Goal: Task Accomplishment & Management: Use online tool/utility

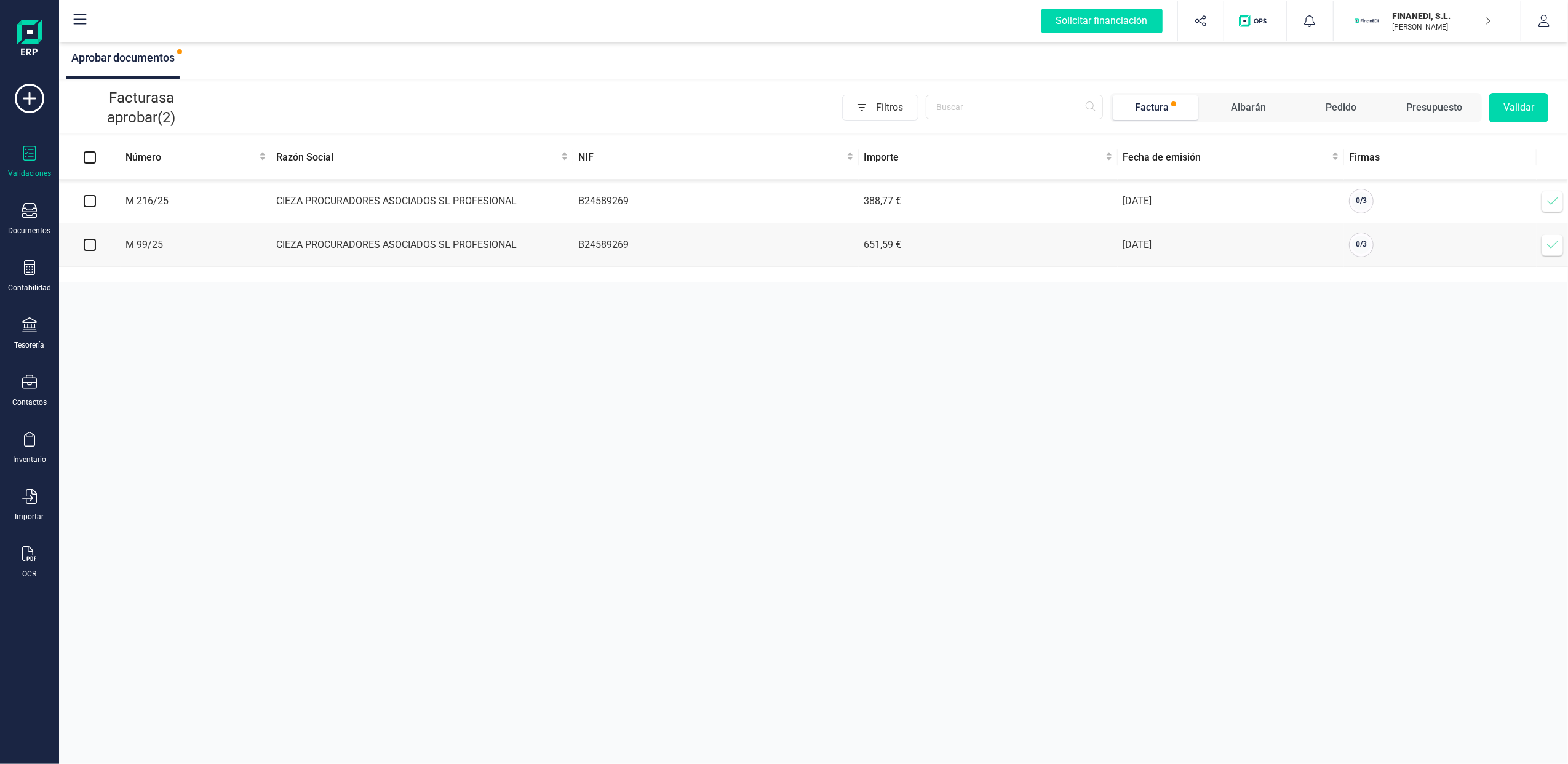
click at [94, 247] on input "checkbox" at bounding box center [90, 245] width 12 height 12
checkbox input "true"
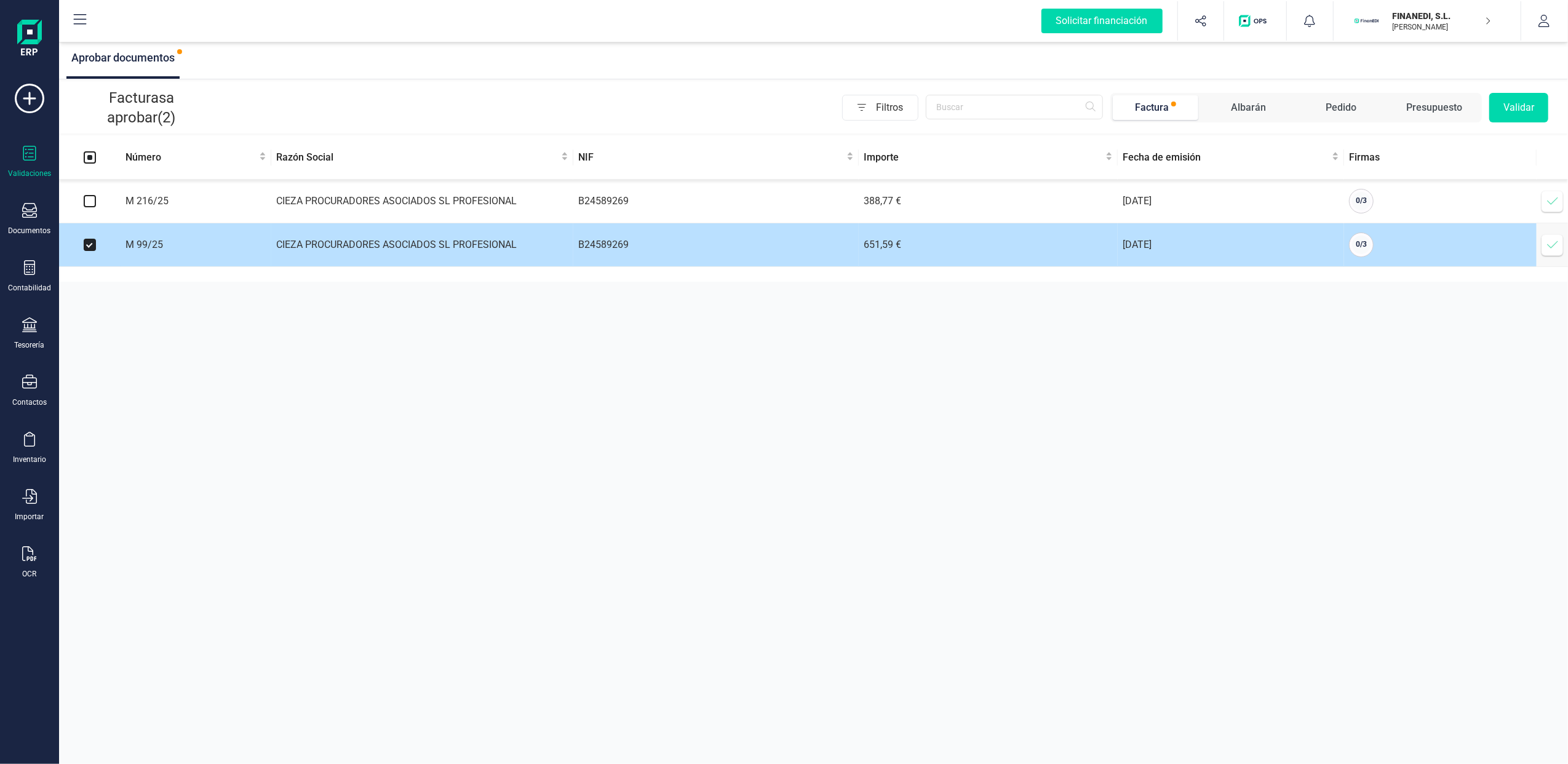
click at [1554, 237] on span at bounding box center [1553, 245] width 25 height 25
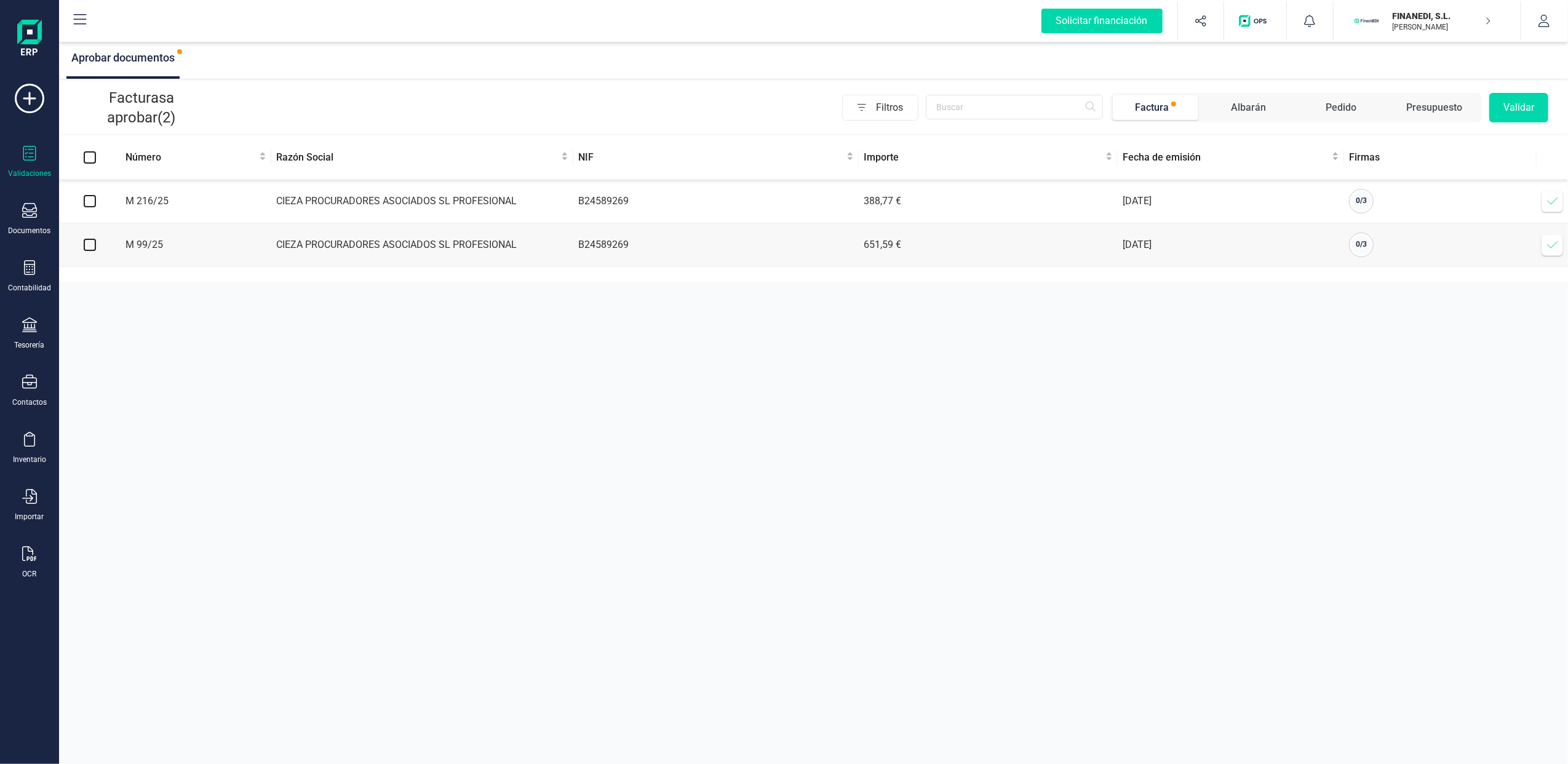
click at [88, 195] on input "checkbox" at bounding box center [90, 201] width 12 height 12
checkbox input "true"
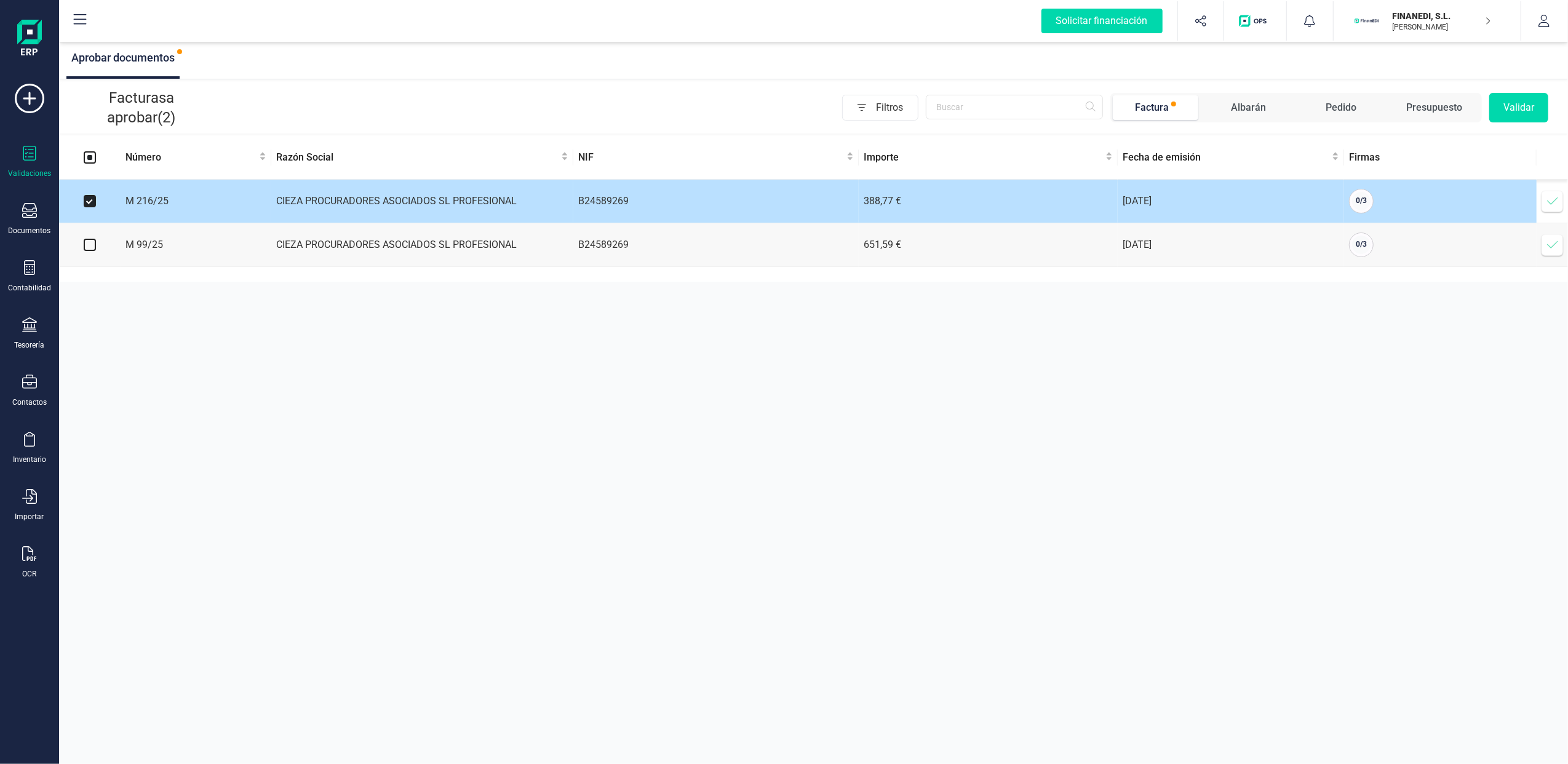
click at [1548, 201] on icon at bounding box center [1553, 201] width 12 height 12
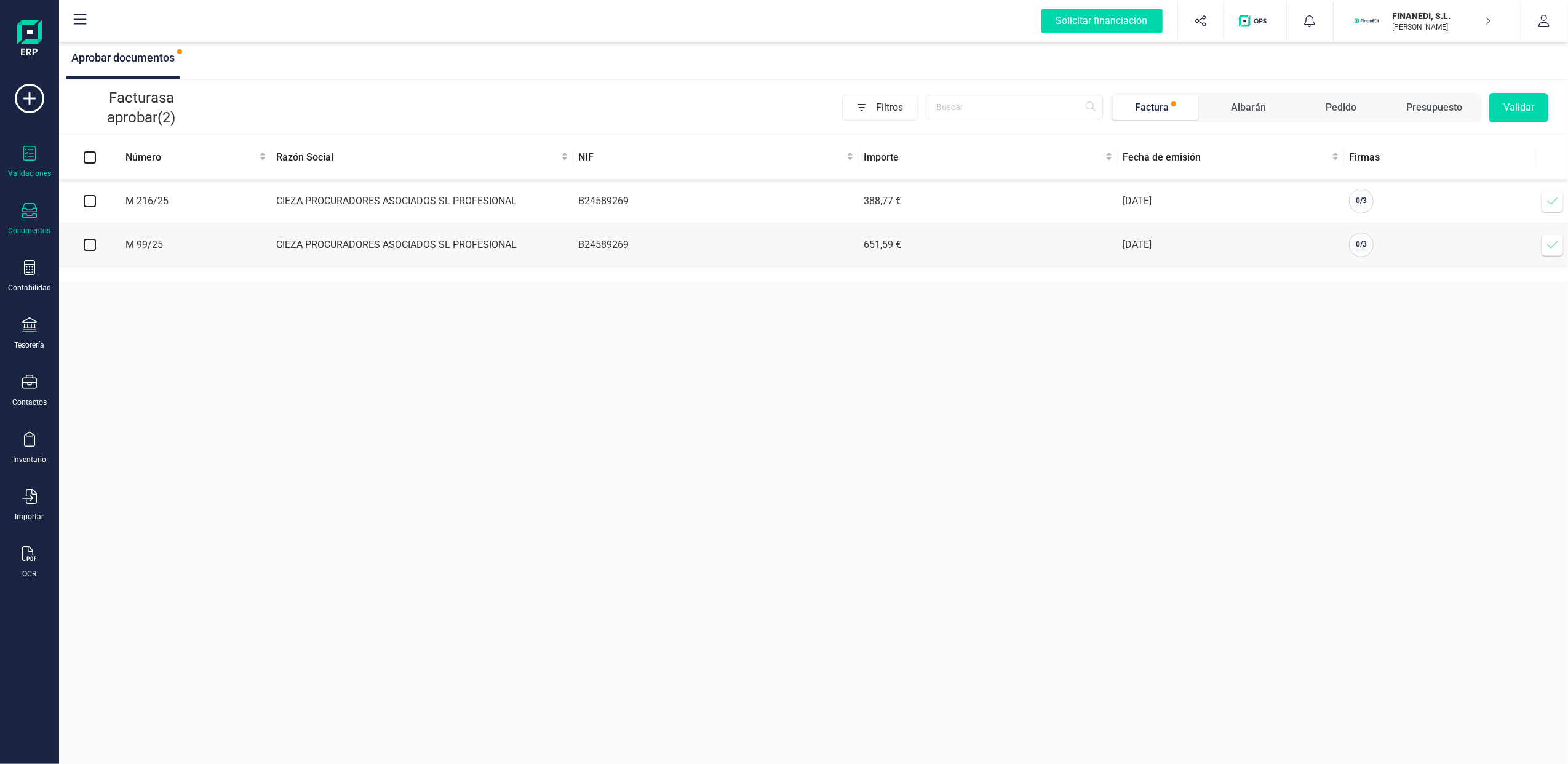
click at [20, 203] on div "Documentos" at bounding box center [29, 219] width 49 height 33
click at [124, 173] on span "Facturas" at bounding box center [128, 177] width 65 height 15
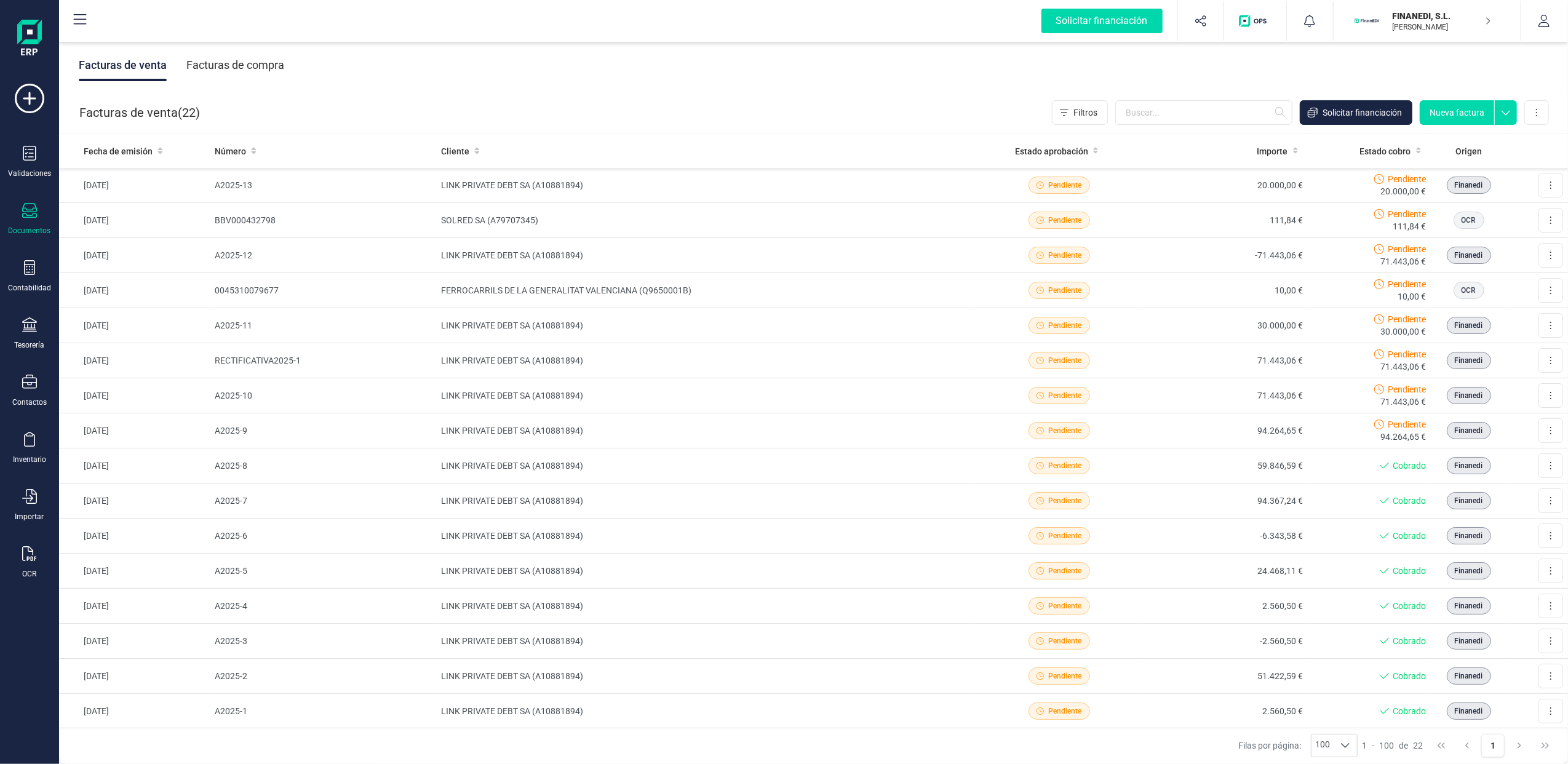
click at [252, 61] on div "Facturas de compra" at bounding box center [235, 65] width 98 height 32
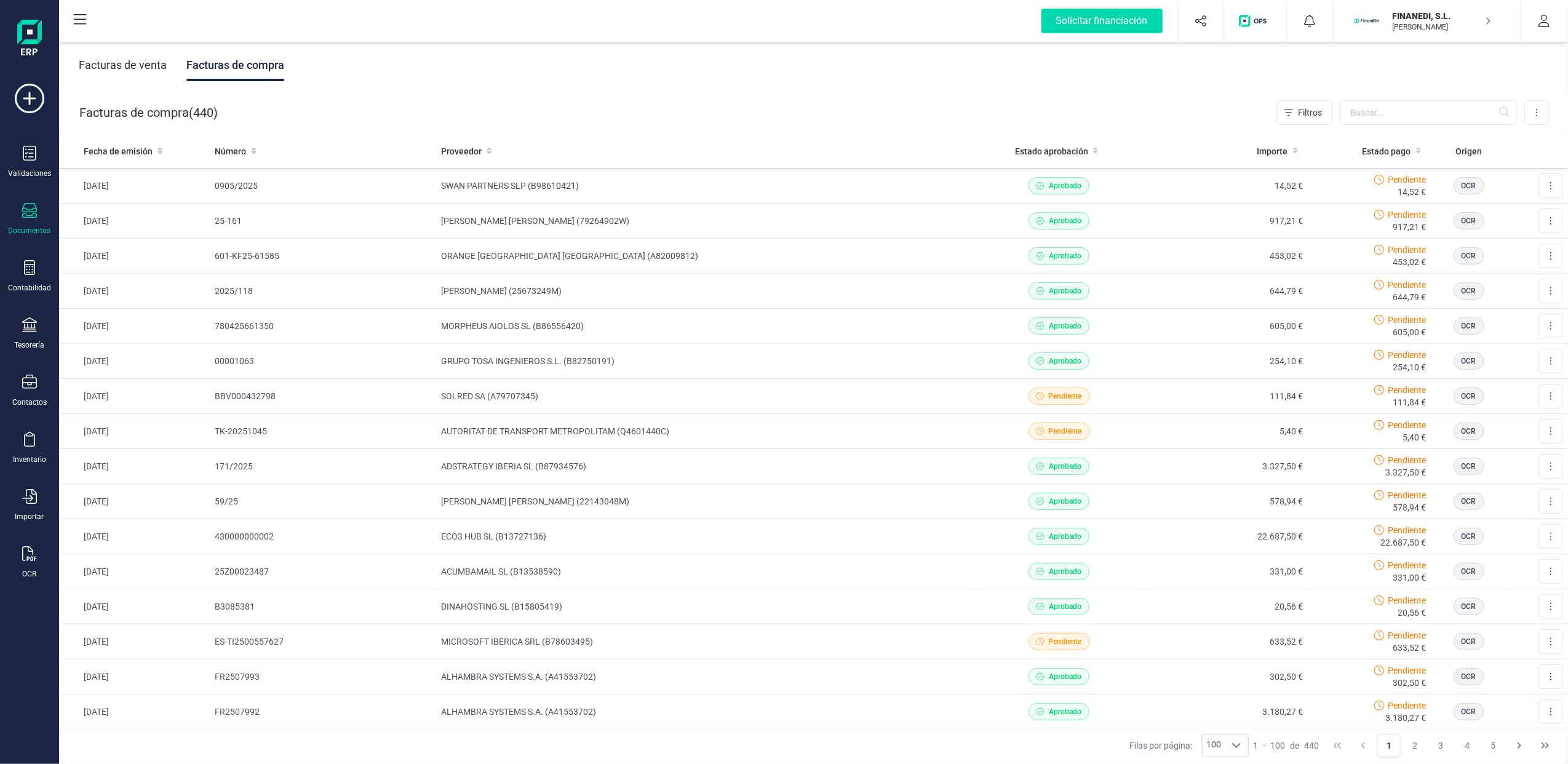
scroll to position [492, 0]
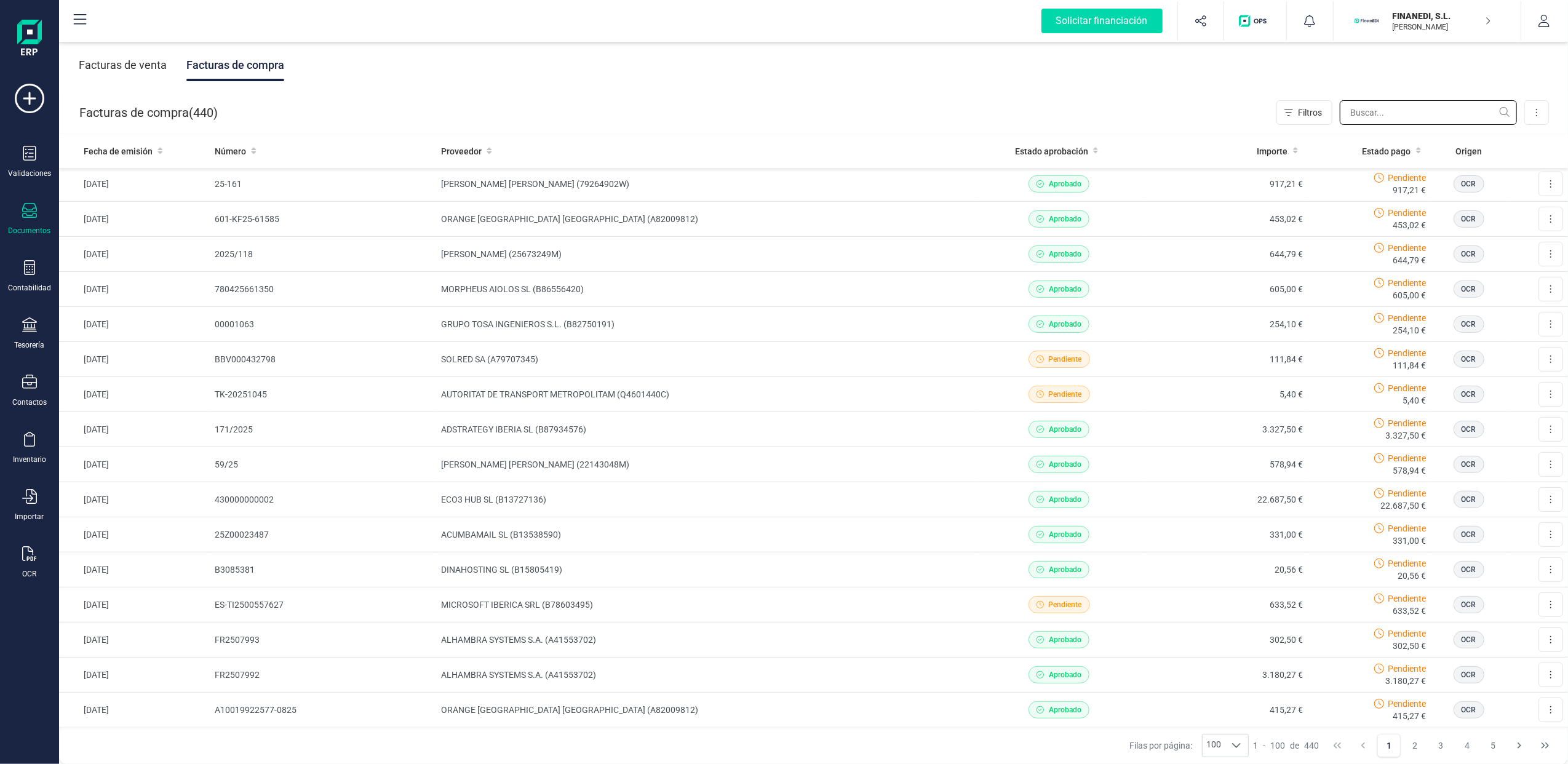
click at [1363, 114] on input "text" at bounding box center [1428, 112] width 177 height 25
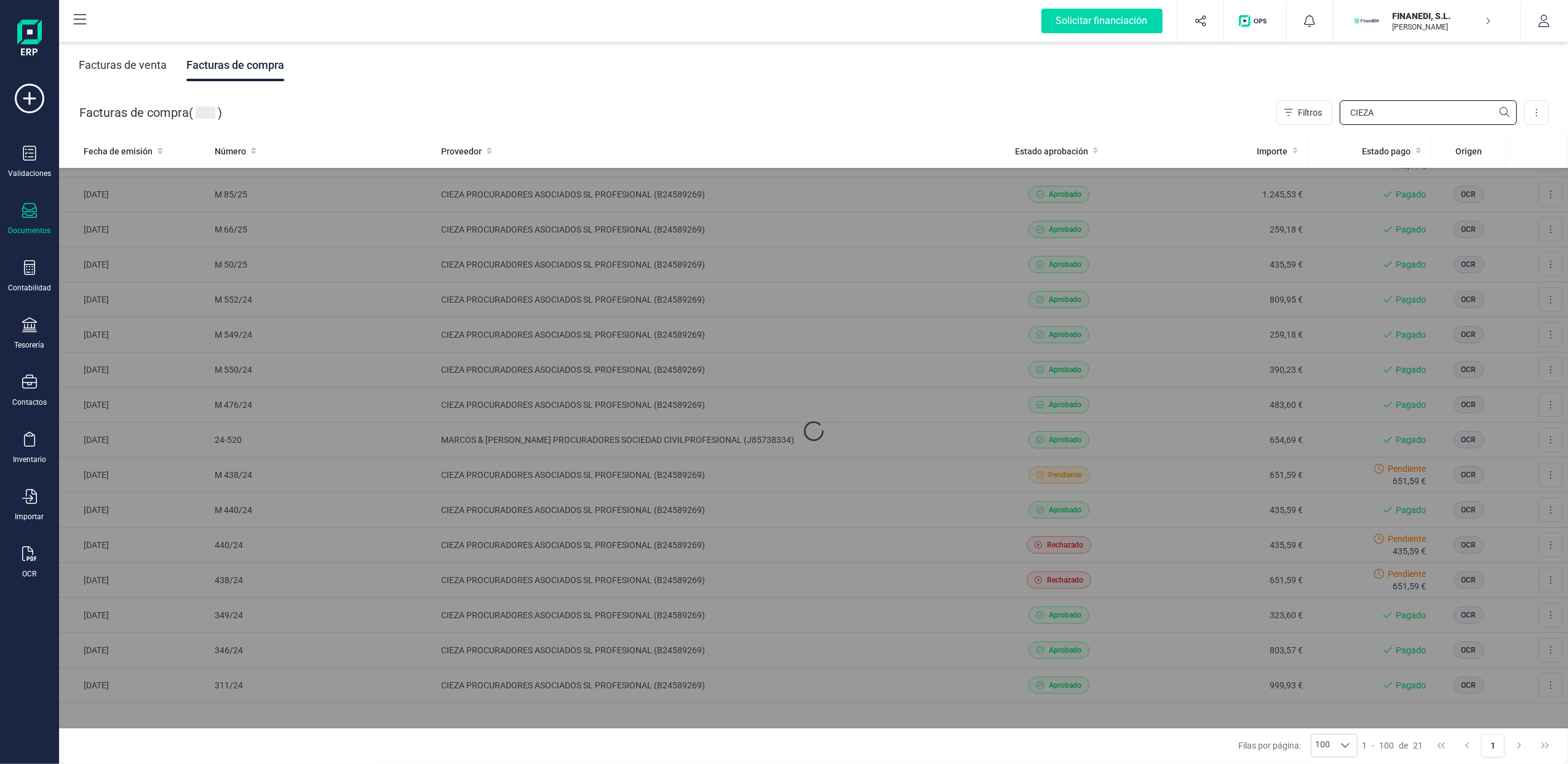
scroll to position [0, 0]
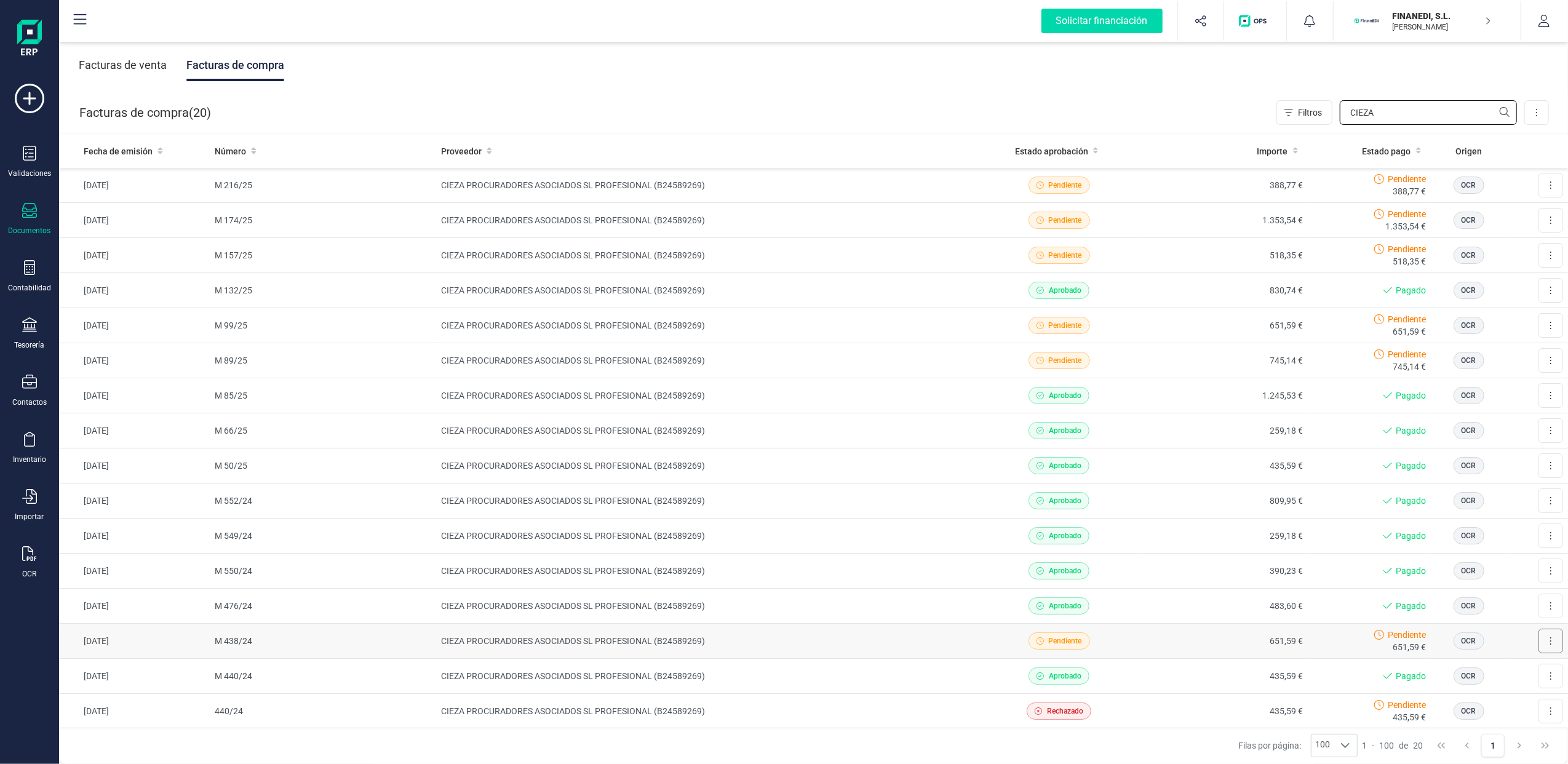
type input "CIEZA"
click at [1540, 645] on button at bounding box center [1551, 641] width 25 height 25
click at [1497, 670] on span "Descargar documento" at bounding box center [1509, 671] width 85 height 12
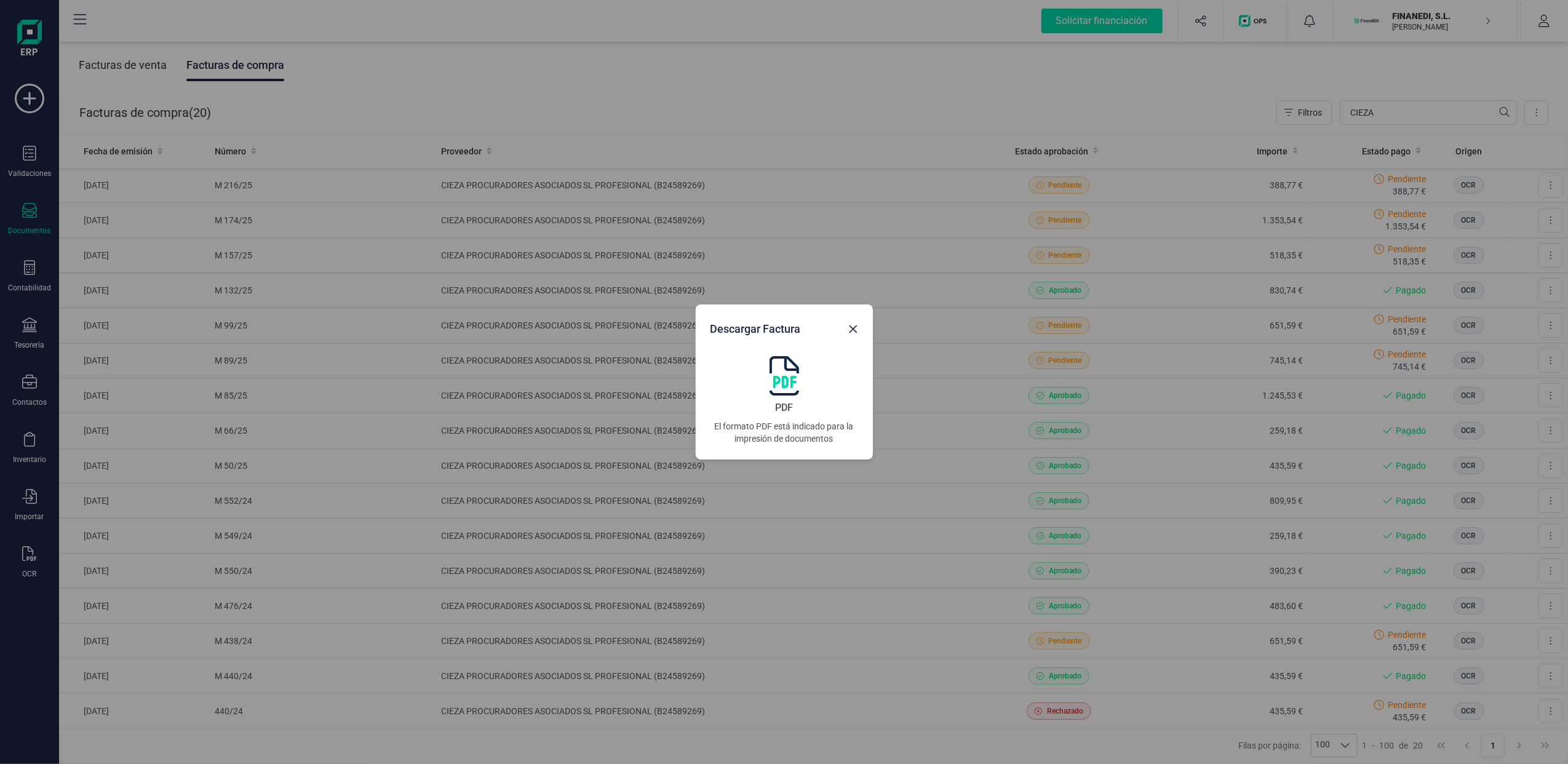
click at [786, 391] on img at bounding box center [784, 376] width 29 height 39
click at [858, 333] on button "Close" at bounding box center [853, 329] width 20 height 20
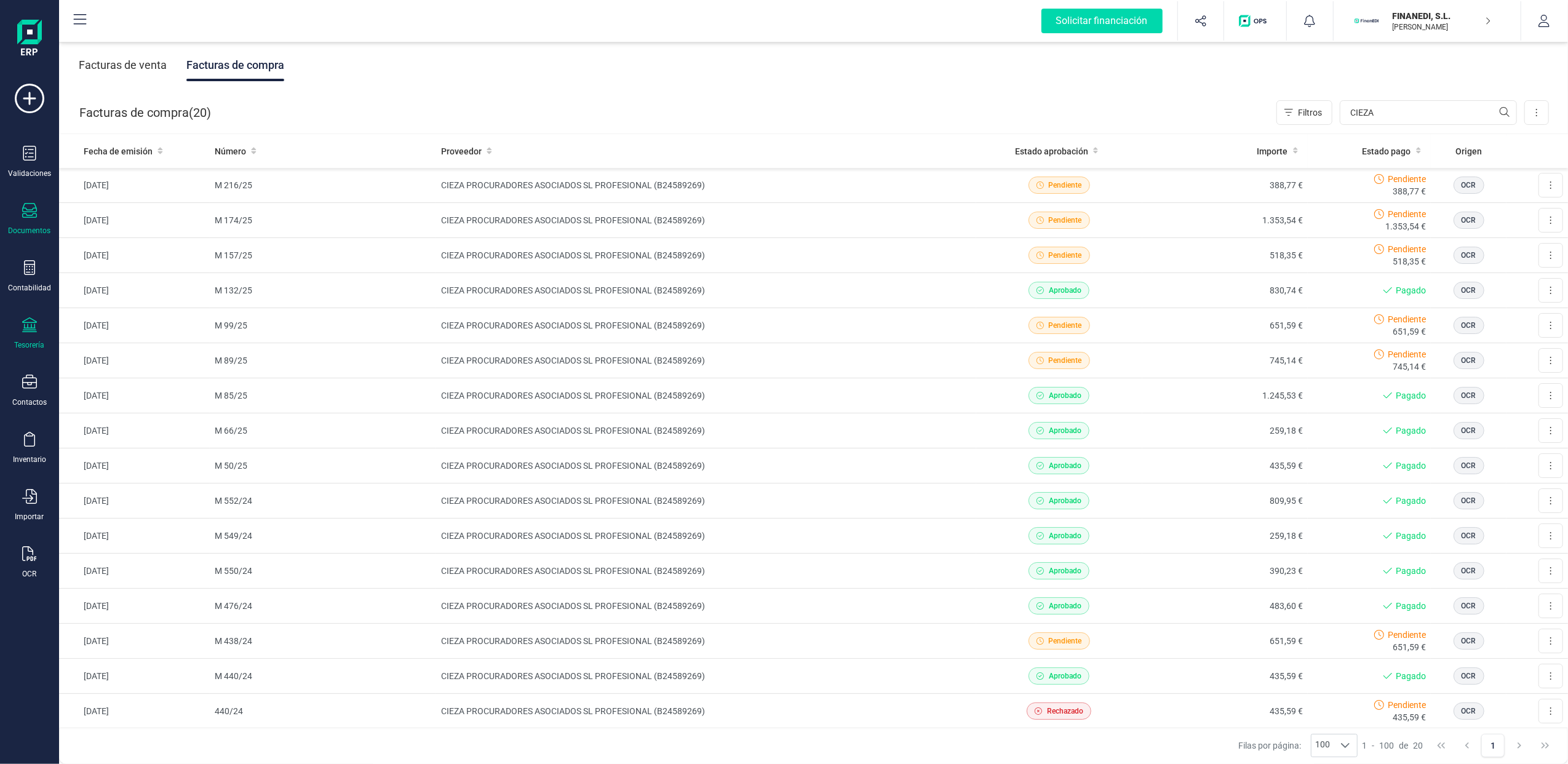
click at [29, 330] on icon at bounding box center [29, 324] width 15 height 15
click at [177, 211] on span "Cuentas bancarias" at bounding box center [150, 209] width 108 height 15
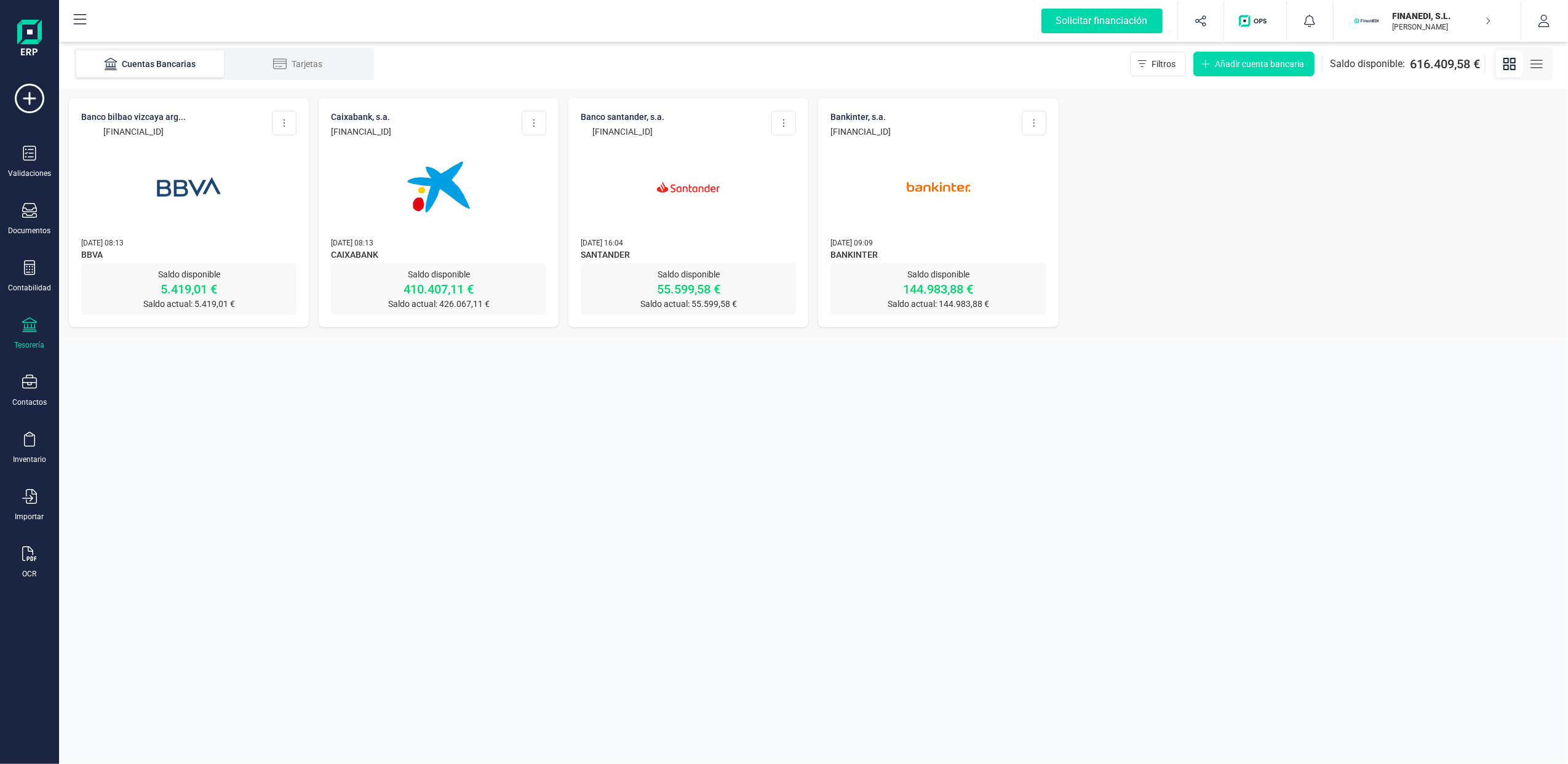
click at [1460, 11] on p "FINANEDI, S.L." at bounding box center [1441, 16] width 98 height 12
click at [1368, 184] on div "SCD SERVICIOS FINANCIEROS SL" at bounding box center [1420, 183] width 196 height 15
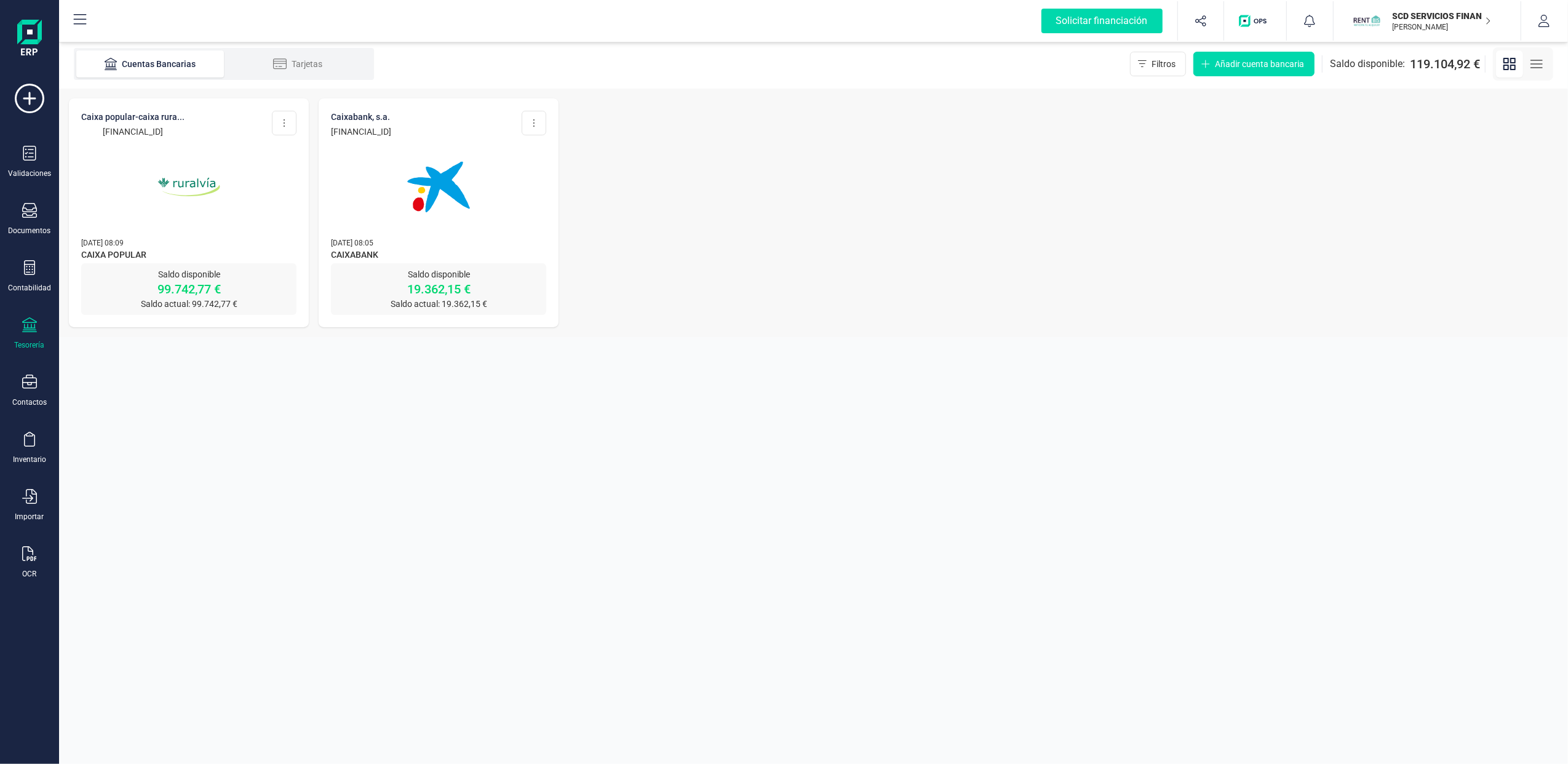
click at [177, 229] on img at bounding box center [189, 187] width 103 height 103
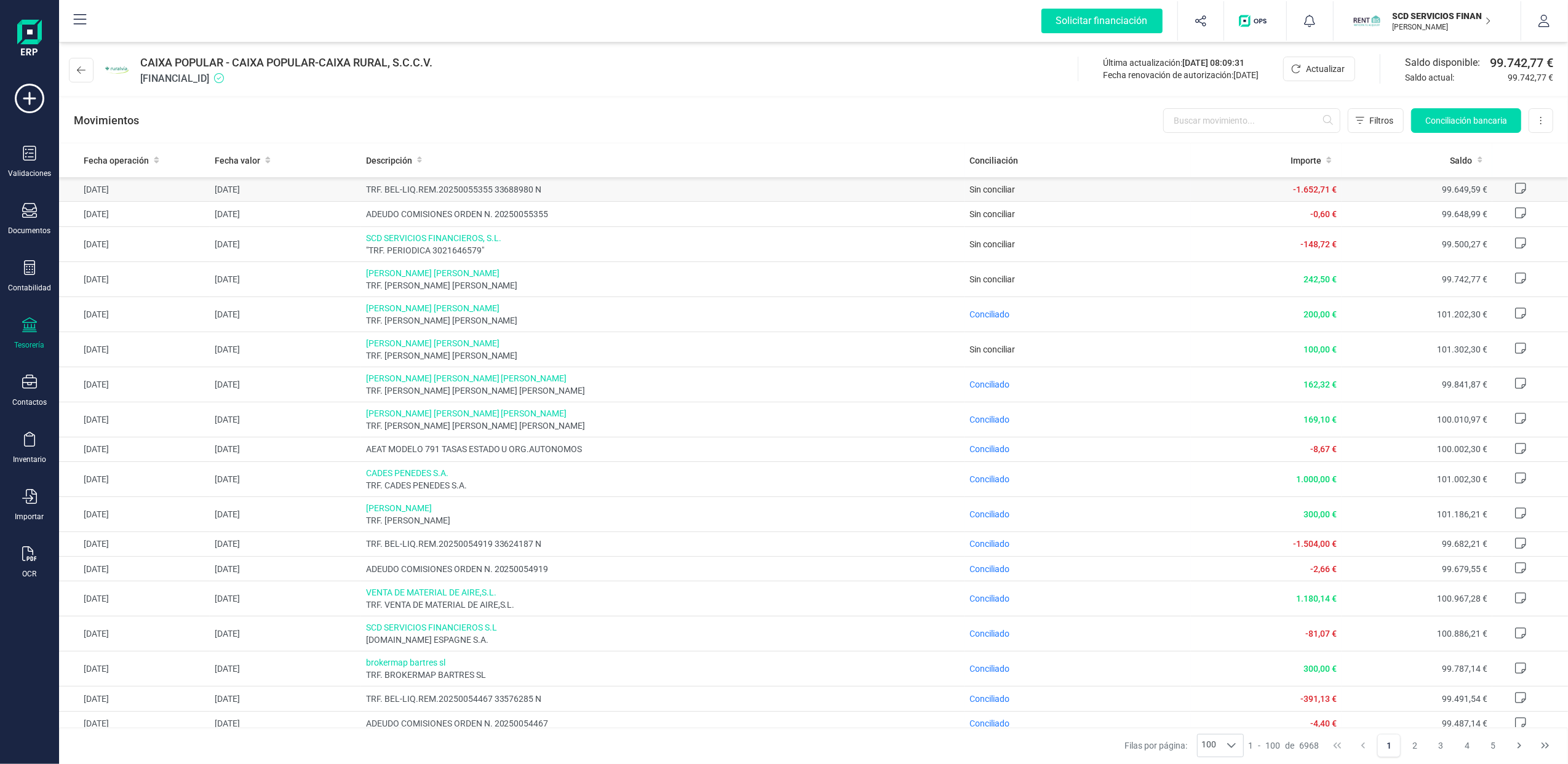
click at [1515, 187] on icon at bounding box center [1521, 188] width 12 height 12
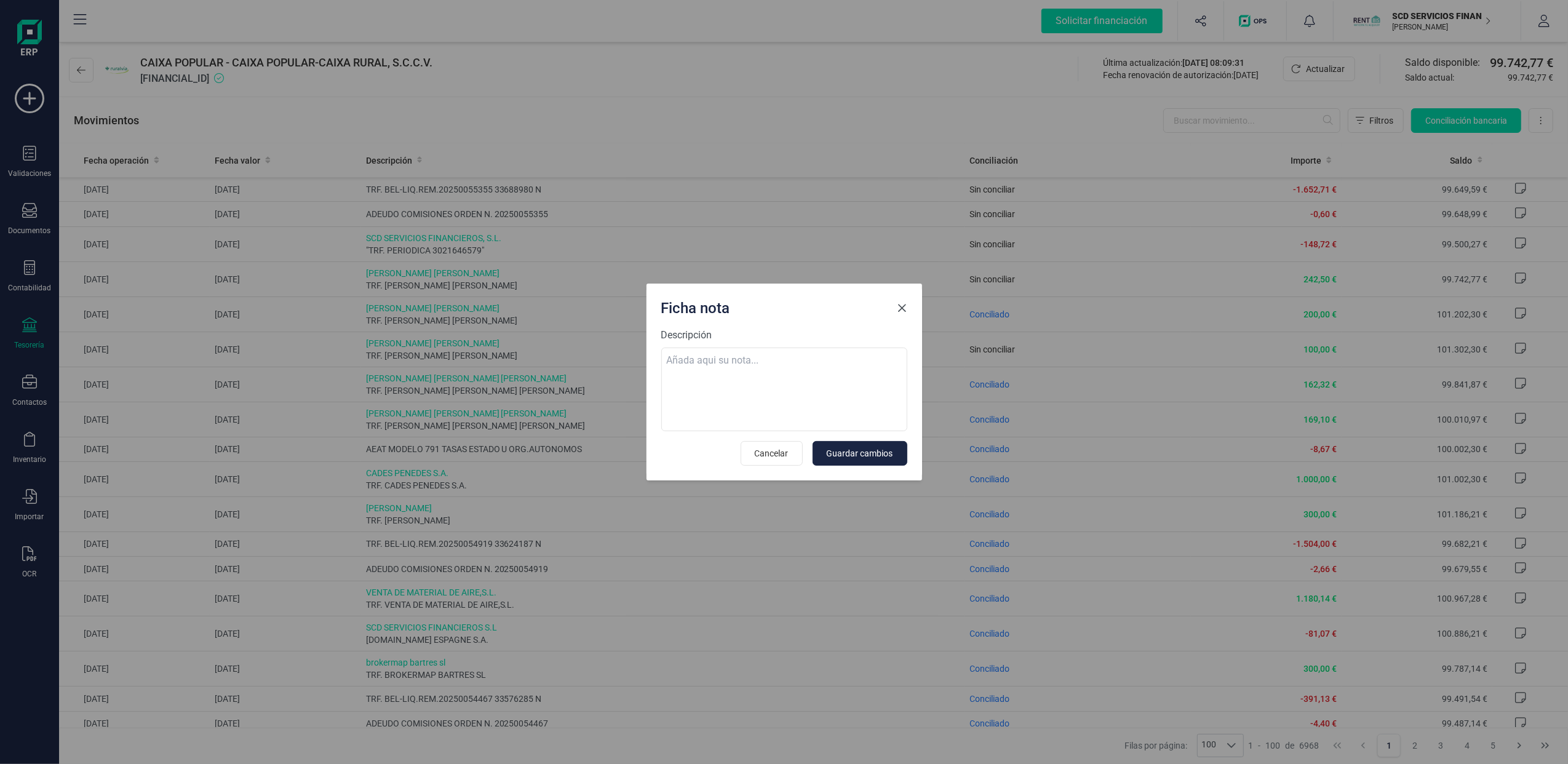
click at [906, 308] on span "Close" at bounding box center [902, 308] width 10 height 10
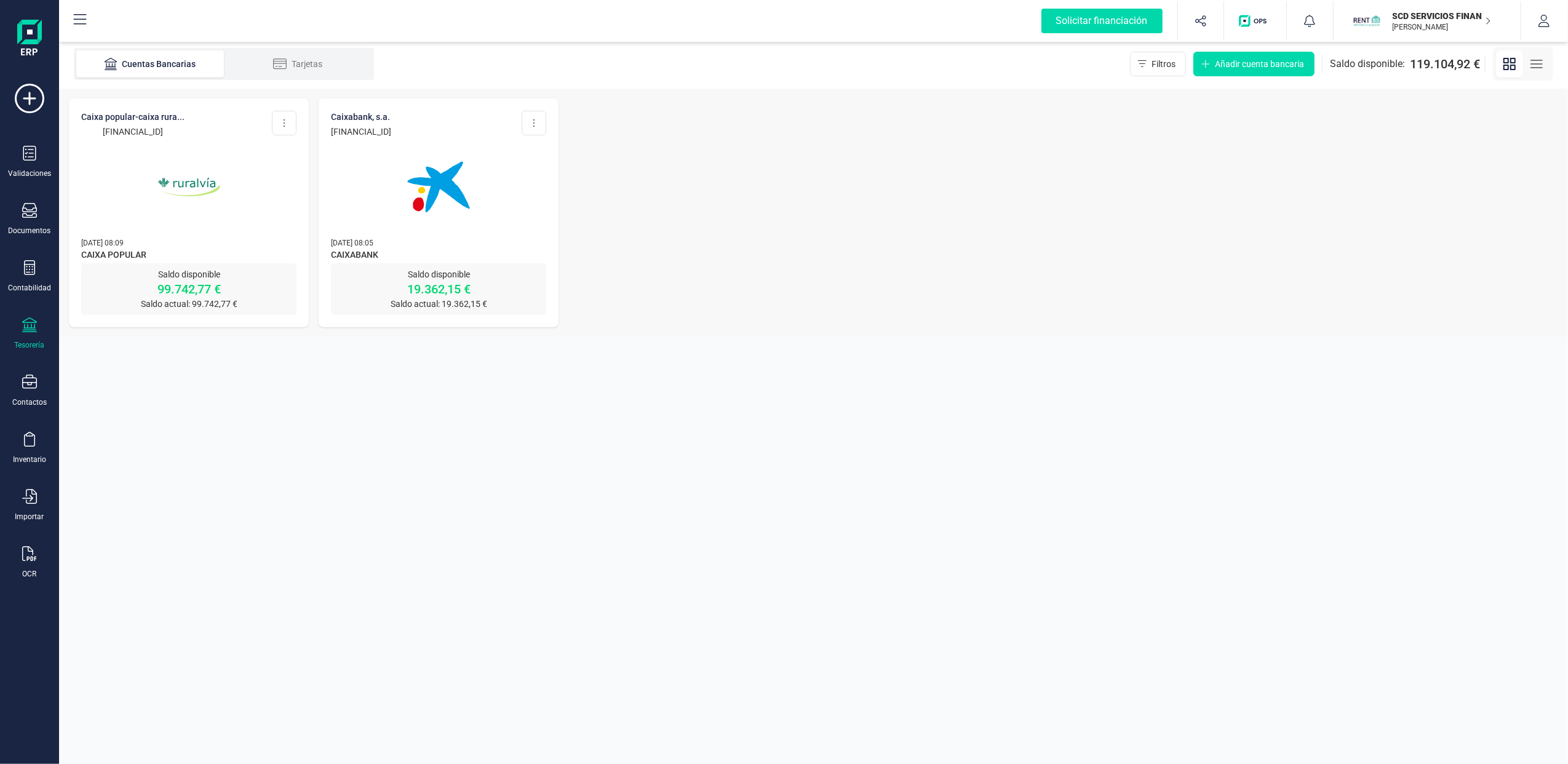
click at [410, 187] on img at bounding box center [439, 187] width 103 height 103
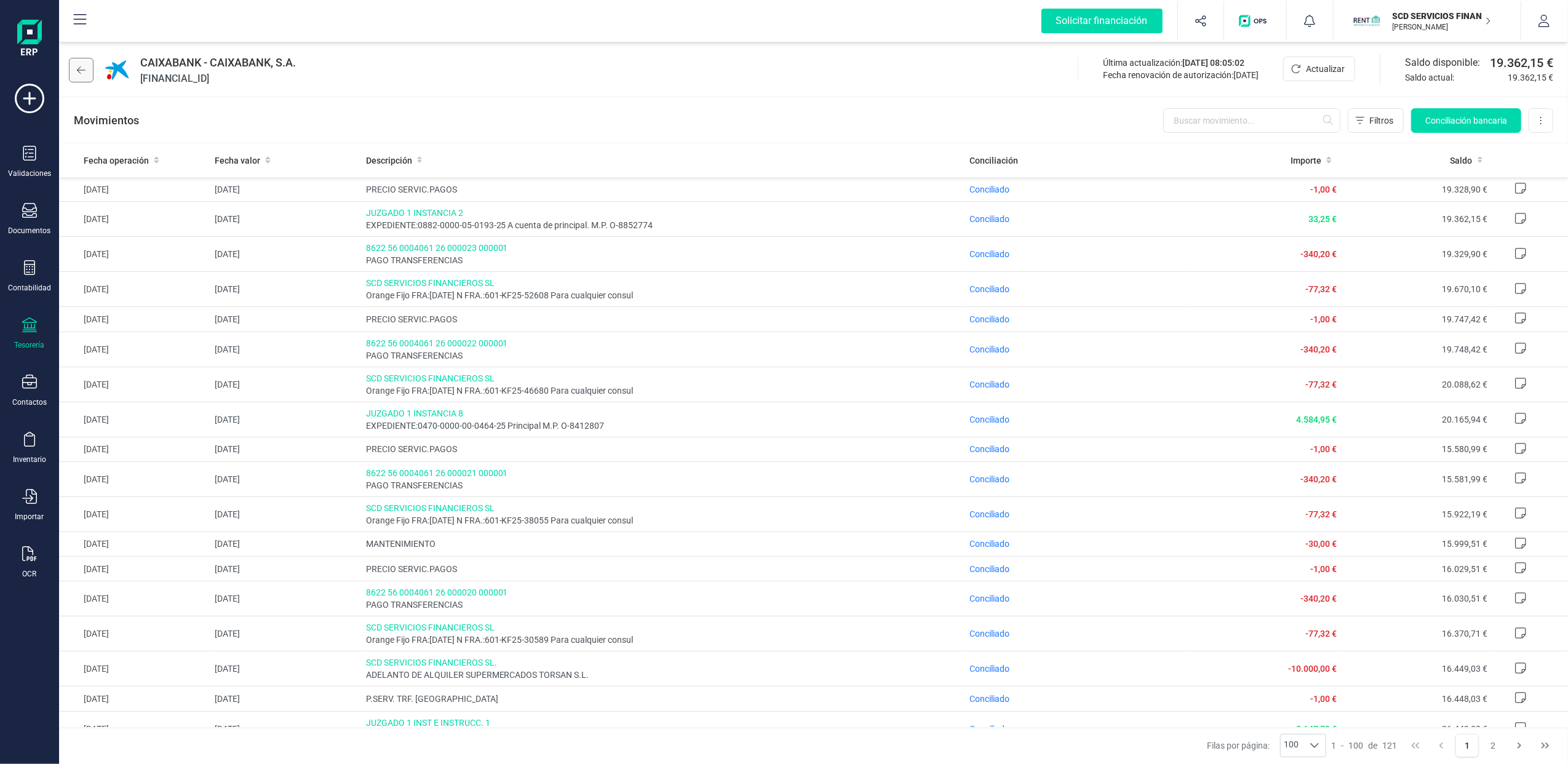
click at [77, 69] on icon at bounding box center [81, 70] width 9 height 10
